Goal: Information Seeking & Learning: Learn about a topic

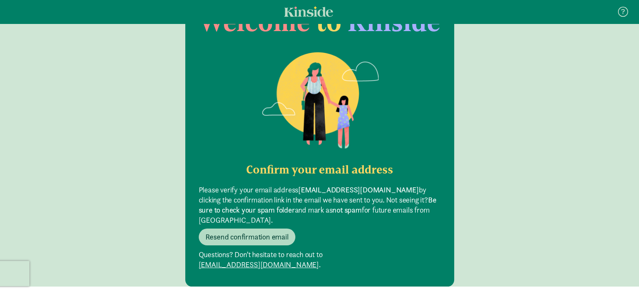
scroll to position [71, 0]
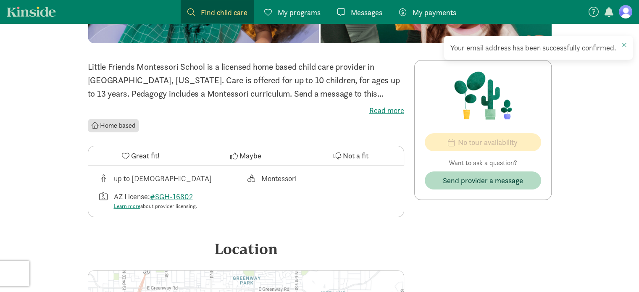
scroll to position [157, 0]
click at [383, 113] on label "Read more" at bounding box center [246, 111] width 316 height 10
click at [0, 0] on input "Read more" at bounding box center [0, 0] width 0 height 0
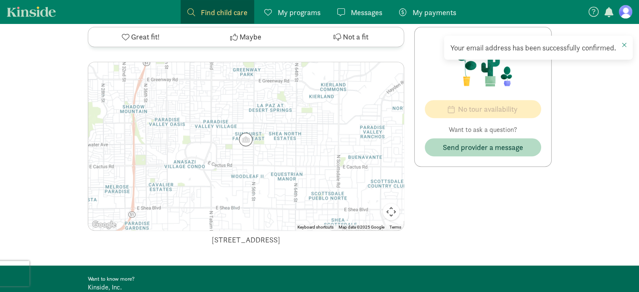
scroll to position [368, 0]
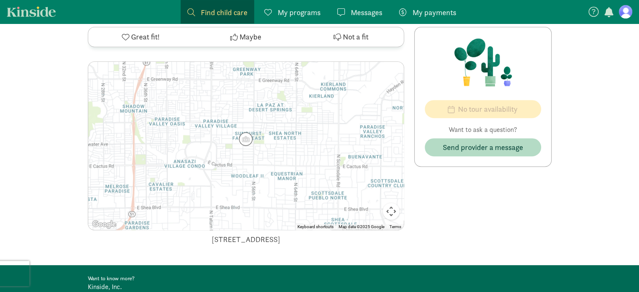
click at [337, 156] on div at bounding box center [246, 146] width 316 height 168
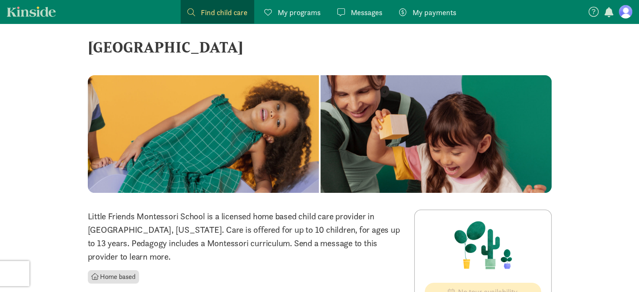
scroll to position [0, 0]
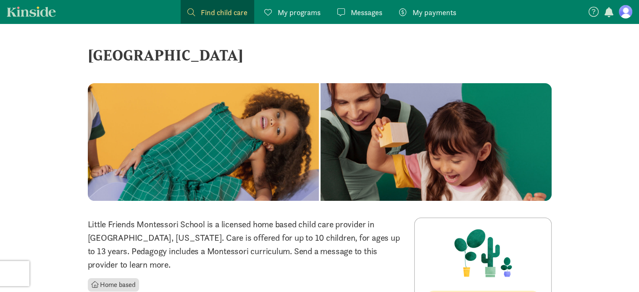
click at [228, 10] on span "Find child care" at bounding box center [224, 12] width 47 height 11
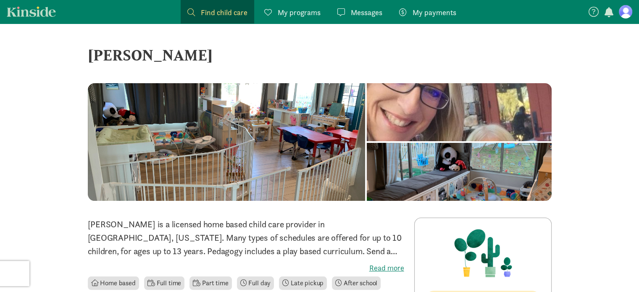
click at [453, 176] on div at bounding box center [459, 172] width 185 height 58
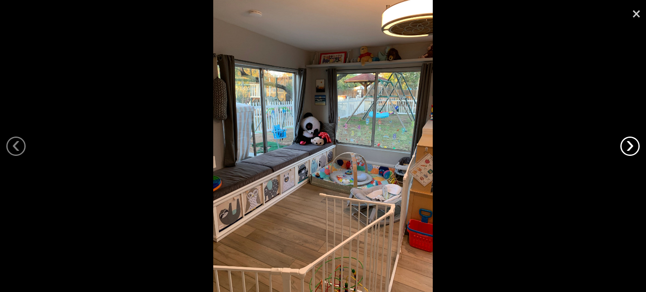
click at [627, 148] on link "›" at bounding box center [629, 146] width 19 height 19
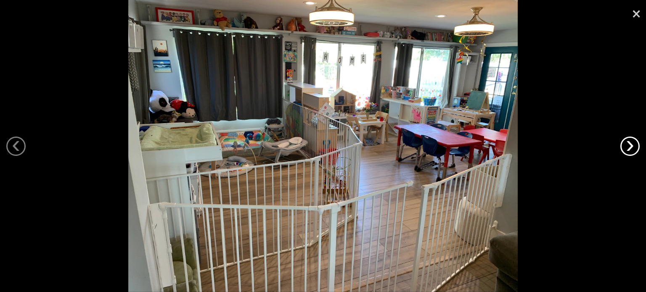
click at [627, 148] on link "›" at bounding box center [629, 146] width 19 height 19
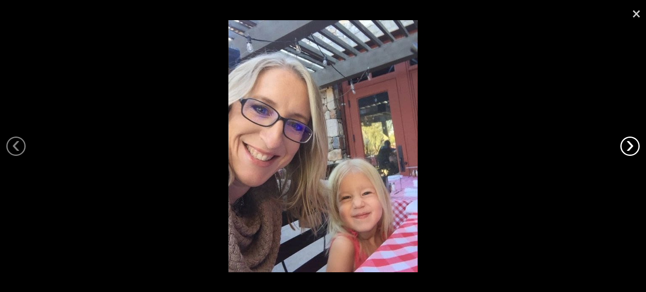
click at [627, 148] on link "›" at bounding box center [629, 146] width 19 height 19
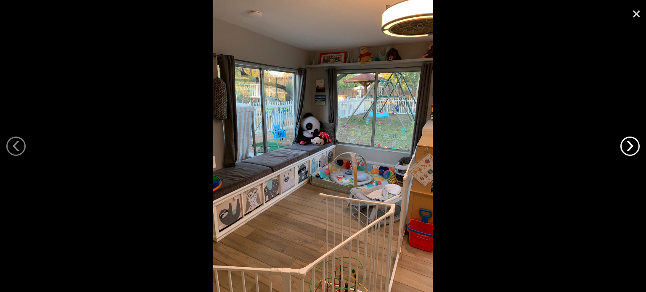
click at [627, 148] on link "›" at bounding box center [629, 146] width 19 height 19
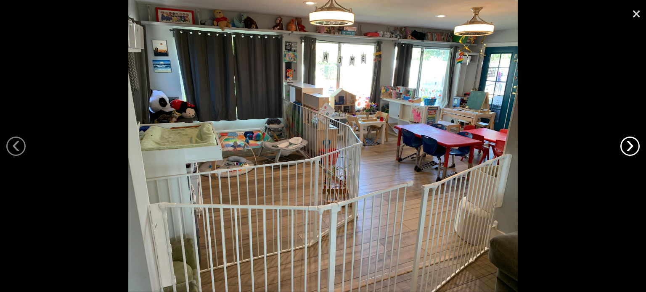
click at [627, 148] on link "›" at bounding box center [629, 146] width 19 height 19
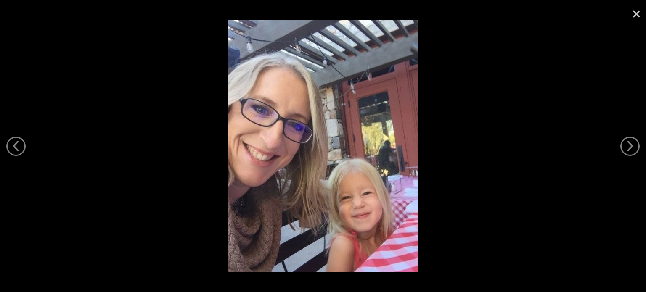
click at [636, 16] on link "×" at bounding box center [635, 12] width 19 height 25
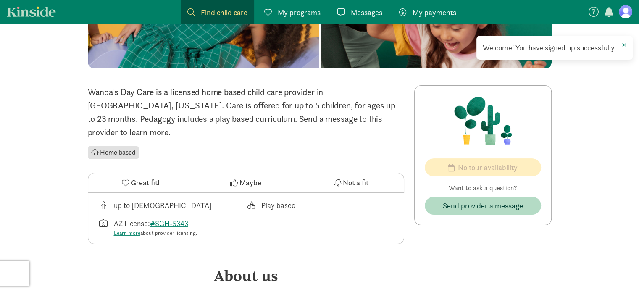
scroll to position [133, 0]
drag, startPoint x: 113, startPoint y: 156, endPoint x: 53, endPoint y: 116, distance: 72.6
click at [53, 116] on div "‹ › × Wanda's Day Care ‹ › × Wanda's Day Care is a licensed home based child ca…" at bounding box center [319, 274] width 639 height 767
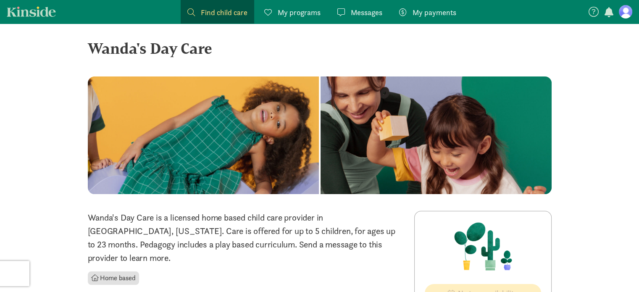
scroll to position [0, 0]
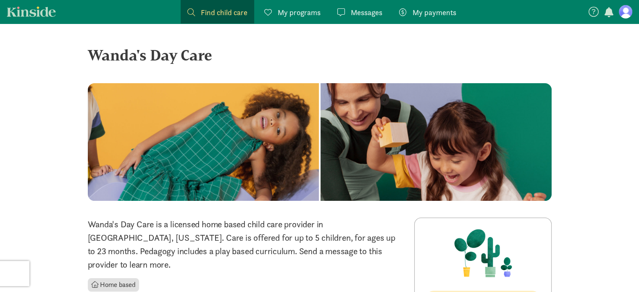
click at [219, 8] on span "Find child care" at bounding box center [224, 12] width 47 height 11
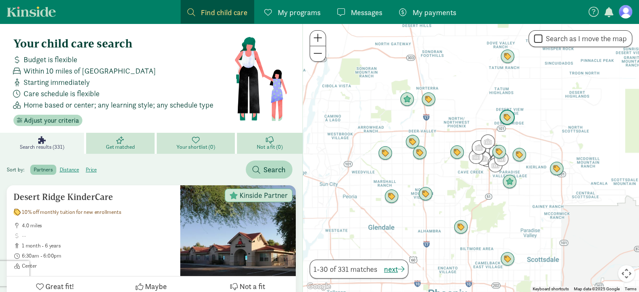
click at [511, 117] on img "Click to see details" at bounding box center [507, 117] width 23 height 23
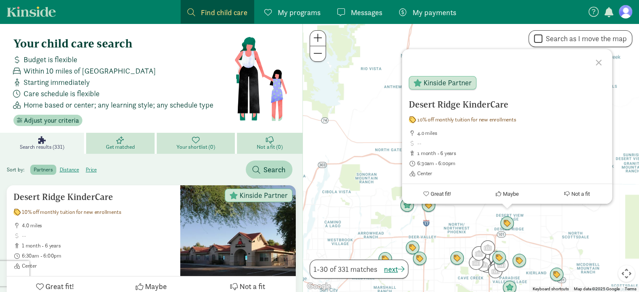
click at [600, 58] on div at bounding box center [600, 61] width 24 height 24
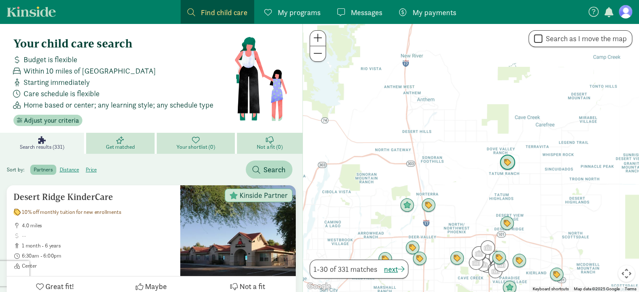
click at [508, 159] on img "Click to see details" at bounding box center [507, 162] width 23 height 23
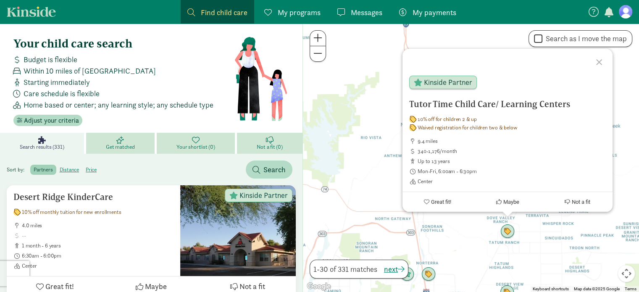
click at [599, 68] on div at bounding box center [600, 61] width 24 height 24
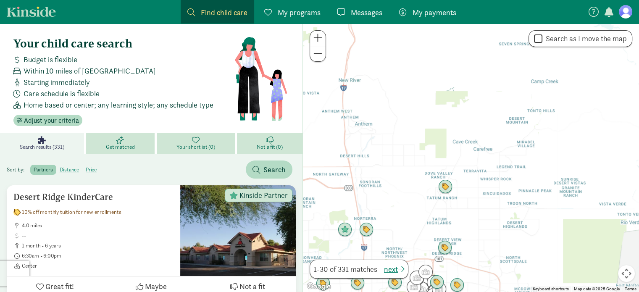
drag, startPoint x: 568, startPoint y: 205, endPoint x: 470, endPoint y: 136, distance: 119.8
click at [470, 136] on div at bounding box center [471, 158] width 336 height 269
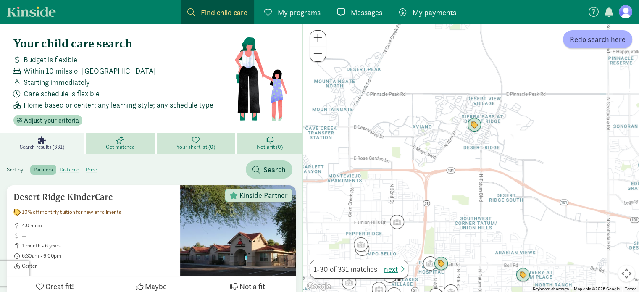
click at [398, 224] on img "Click to see details" at bounding box center [397, 221] width 21 height 21
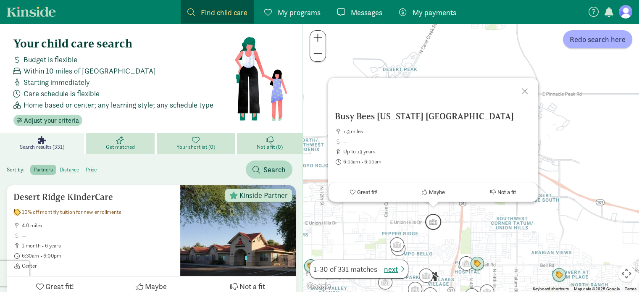
click at [400, 247] on img "Click to see details" at bounding box center [397, 244] width 21 height 21
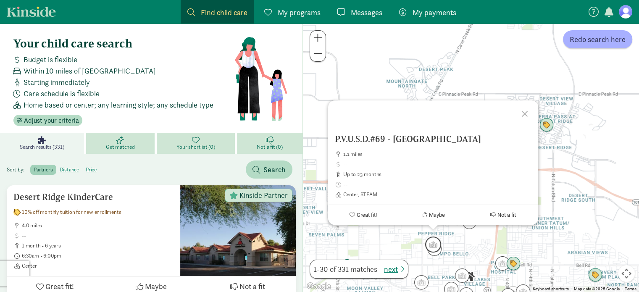
click at [499, 262] on img "Click to see details" at bounding box center [502, 263] width 21 height 21
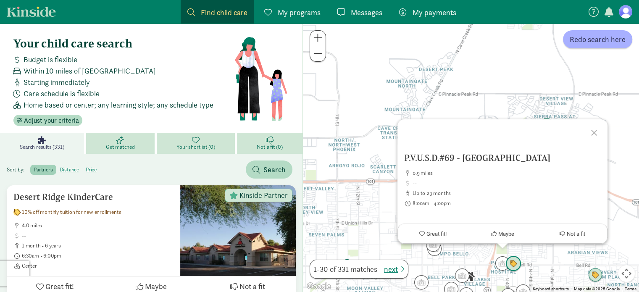
click at [515, 265] on img "Click to see details" at bounding box center [513, 264] width 23 height 23
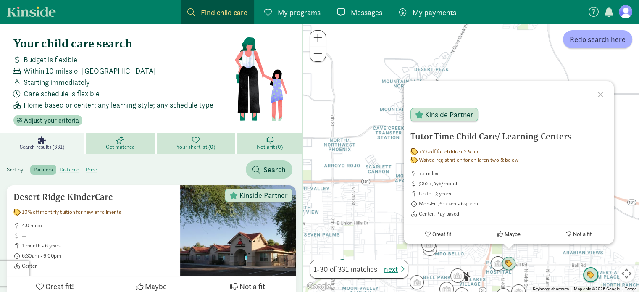
click at [587, 275] on img "Click to see details" at bounding box center [591, 275] width 23 height 23
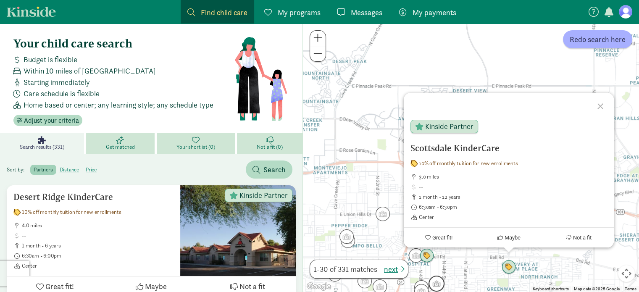
click at [441, 285] on img "Click to see details" at bounding box center [436, 283] width 23 height 23
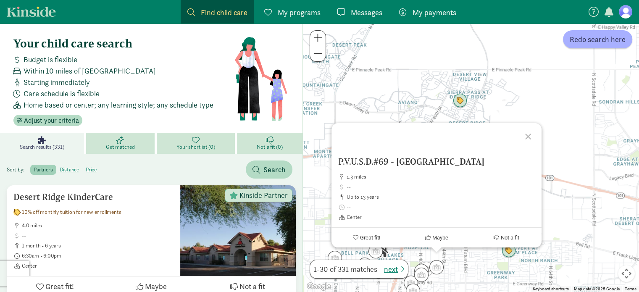
click at [529, 124] on div at bounding box center [529, 135] width 24 height 24
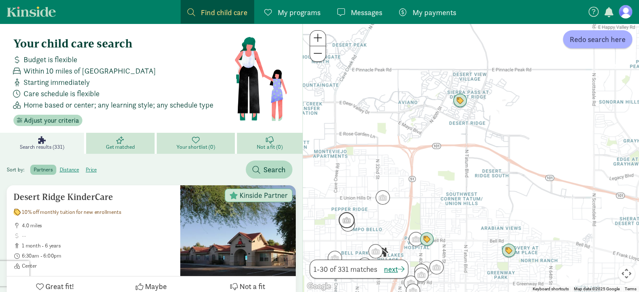
click at [341, 223] on img "Click to see details" at bounding box center [346, 220] width 23 height 23
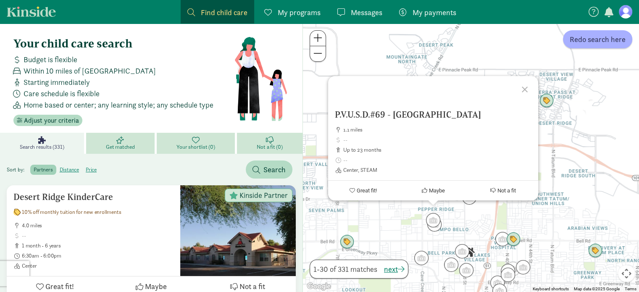
click at [527, 89] on div at bounding box center [526, 88] width 24 height 24
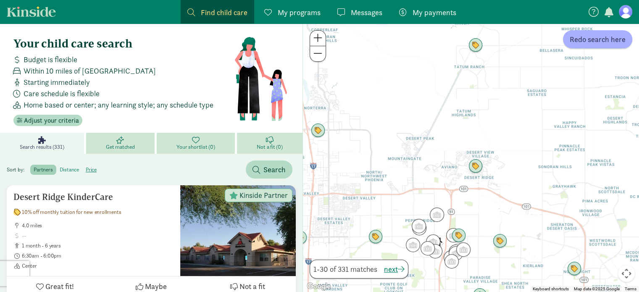
click at [82, 168] on label "distance" at bounding box center [91, 170] width 18 height 10
click at [60, 166] on input "distance" at bounding box center [60, 166] width 0 height 0
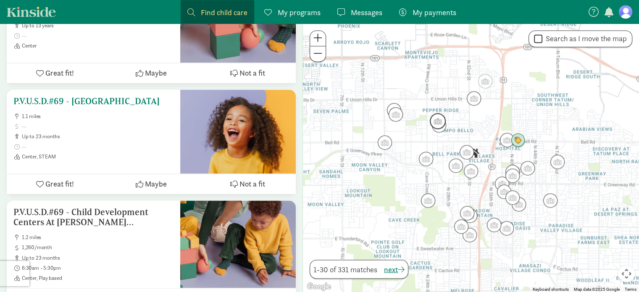
scroll to position [1352, 0]
